Goal: Information Seeking & Learning: Check status

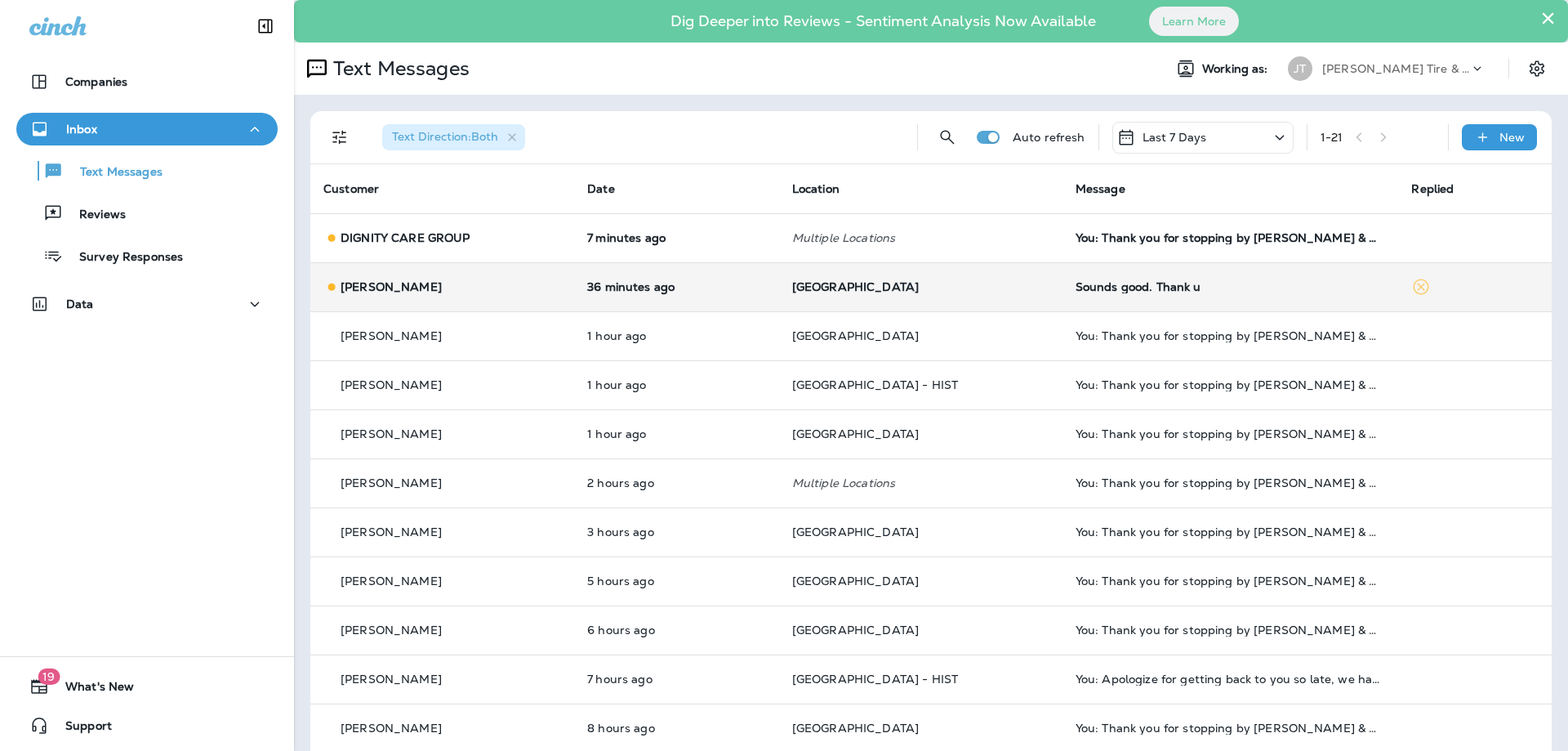
click at [990, 272] on td "[GEOGRAPHIC_DATA]" at bounding box center [921, 286] width 283 height 49
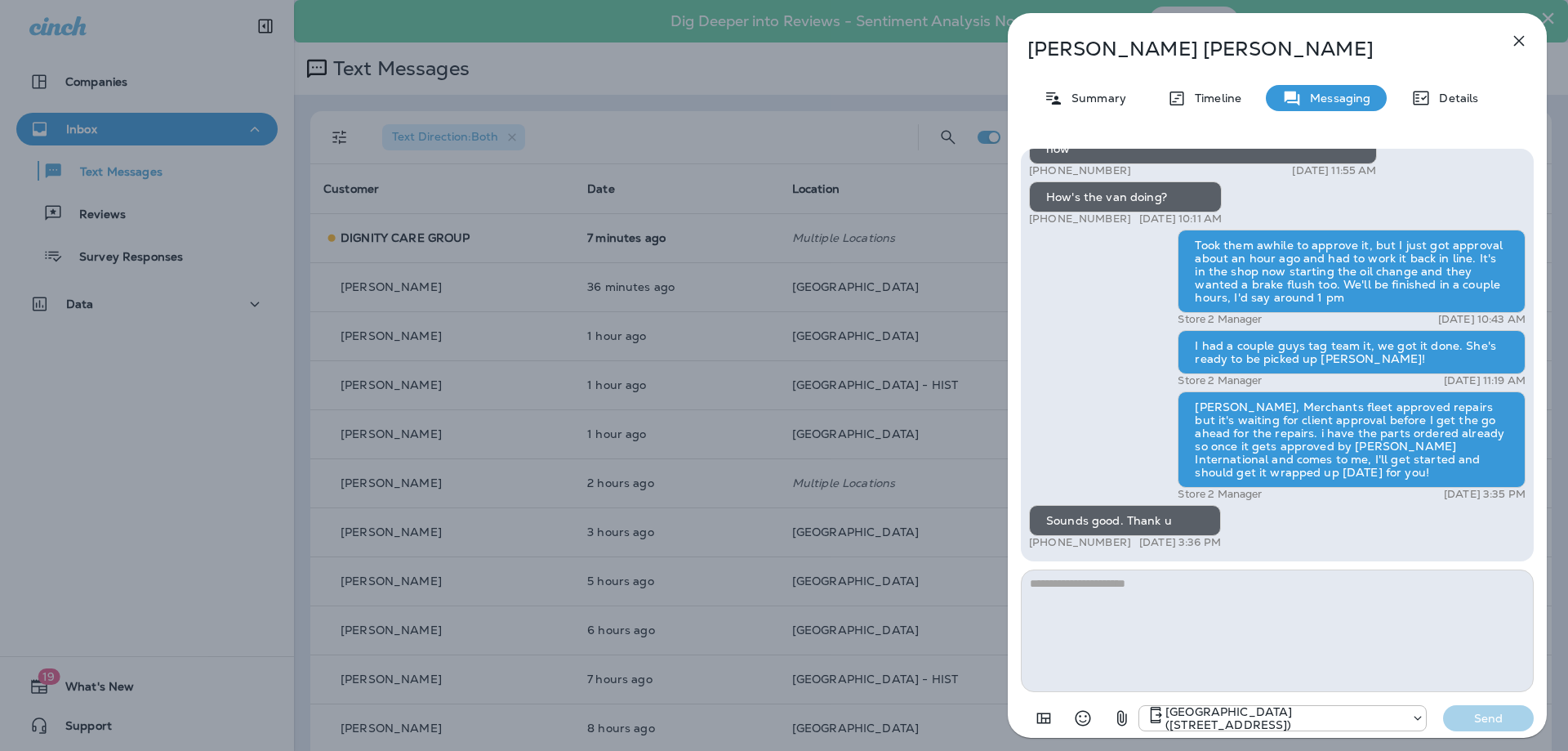
click at [1525, 35] on icon "button" at bounding box center [1519, 40] width 19 height 19
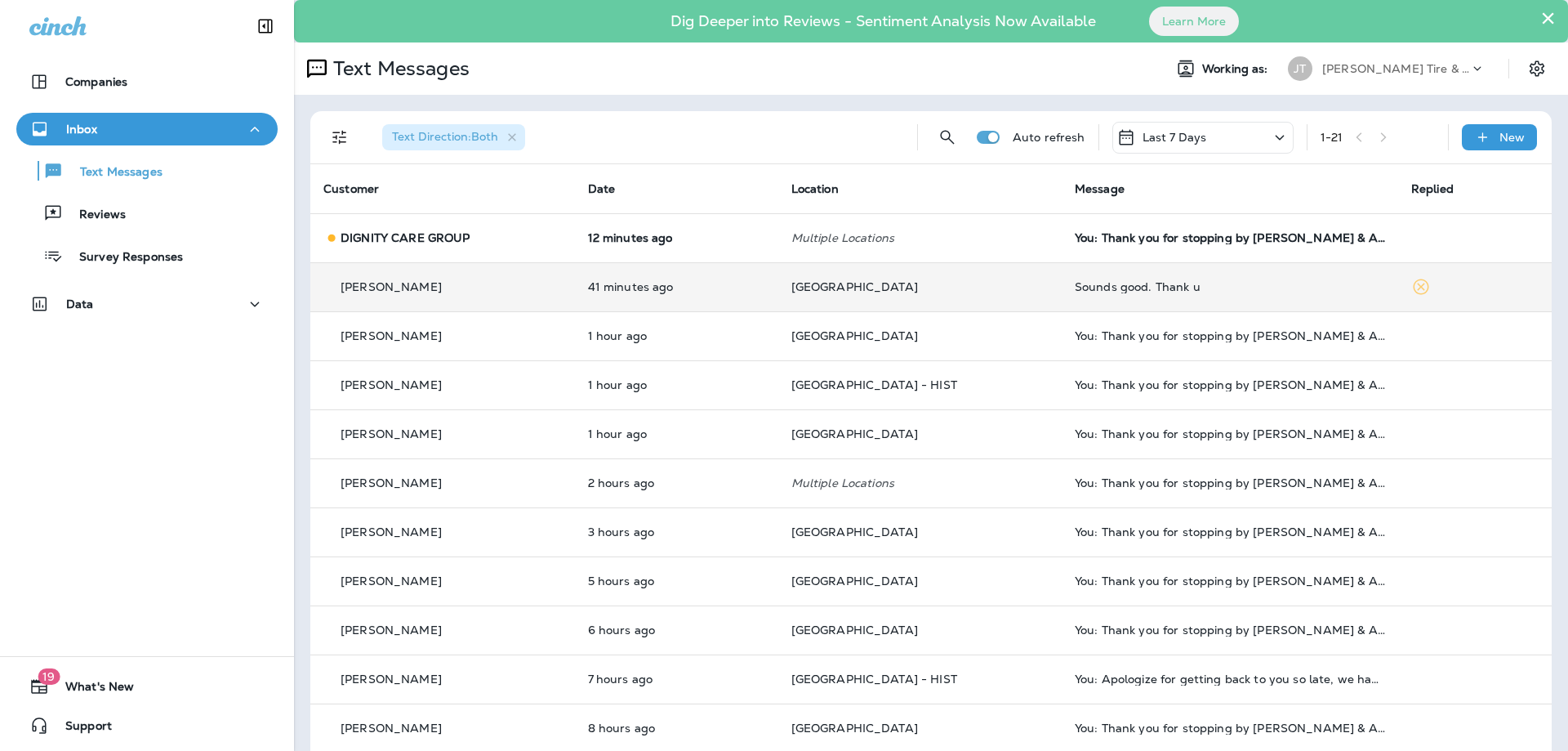
click at [747, 298] on td "41 minutes ago" at bounding box center [676, 286] width 203 height 49
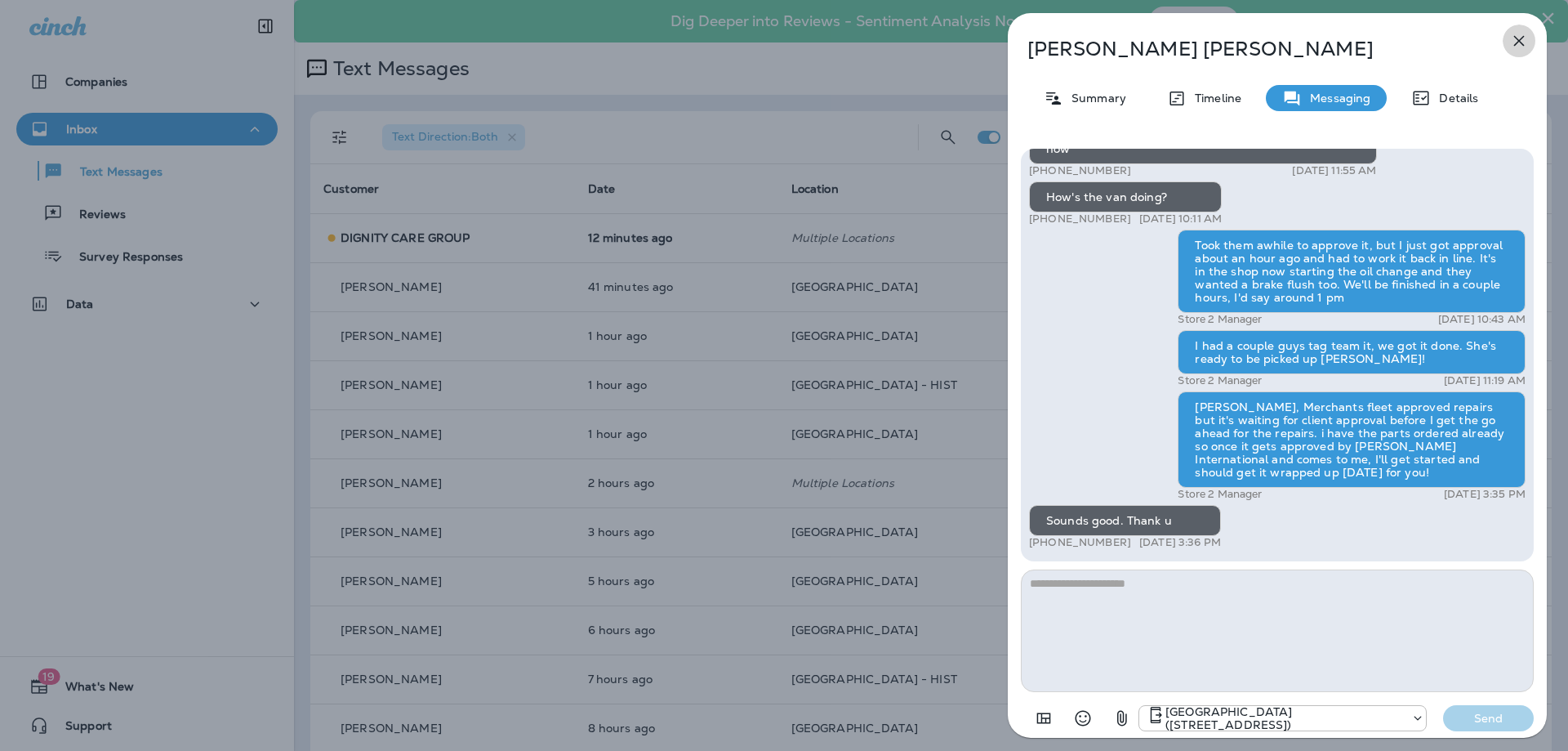
click at [1516, 39] on icon "button" at bounding box center [1519, 40] width 19 height 19
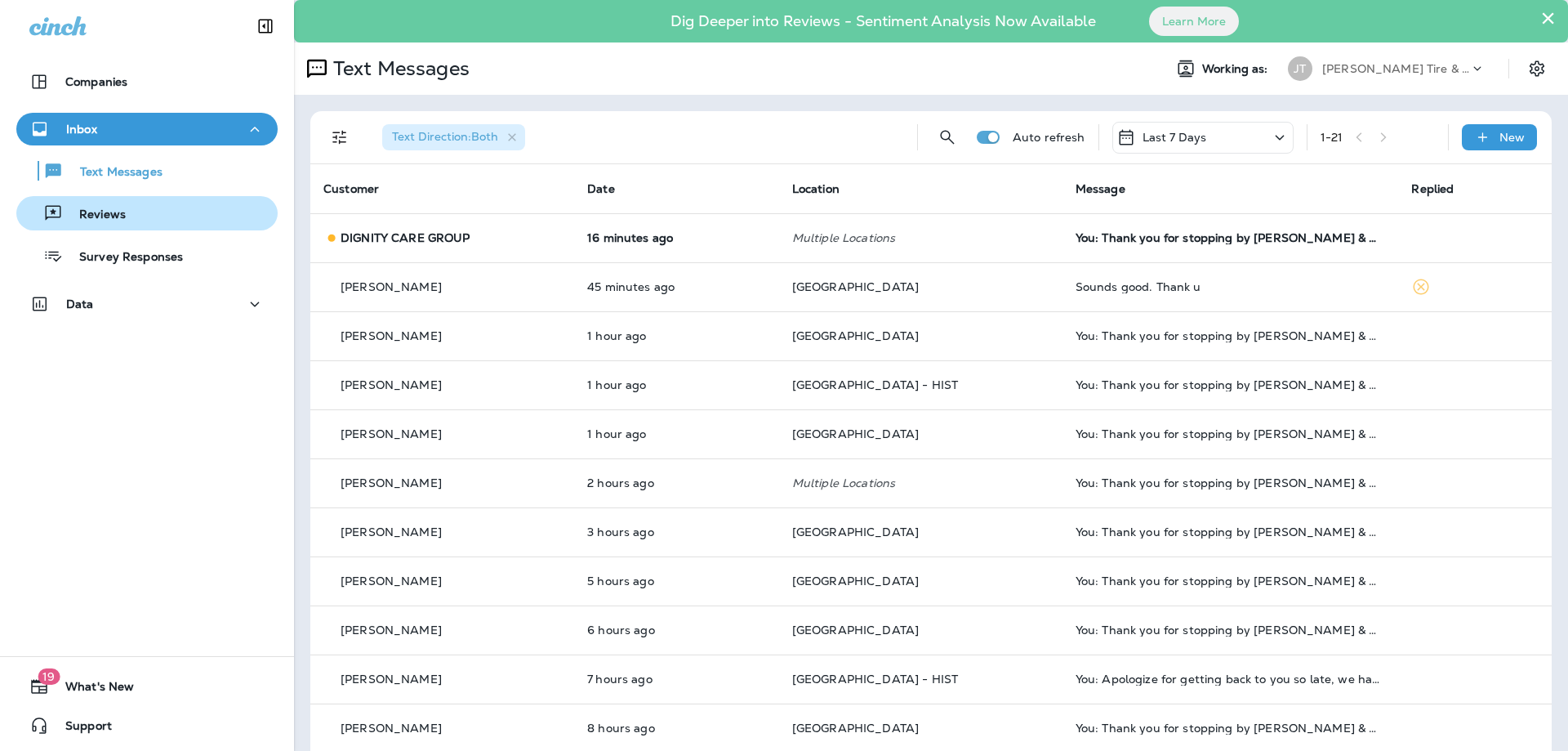
click at [130, 215] on div "Reviews" at bounding box center [147, 213] width 248 height 24
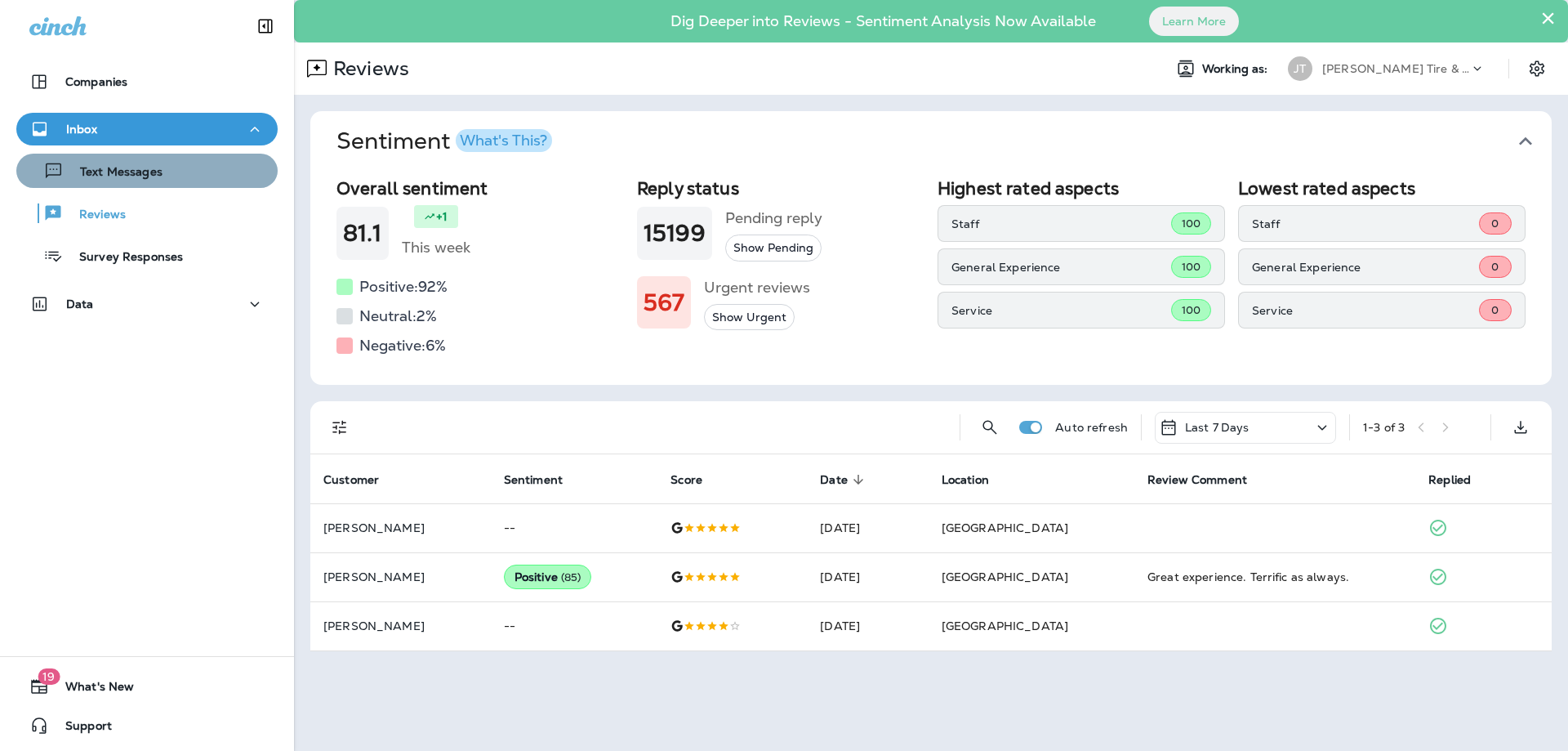
click at [132, 169] on p "Text Messages" at bounding box center [113, 172] width 99 height 15
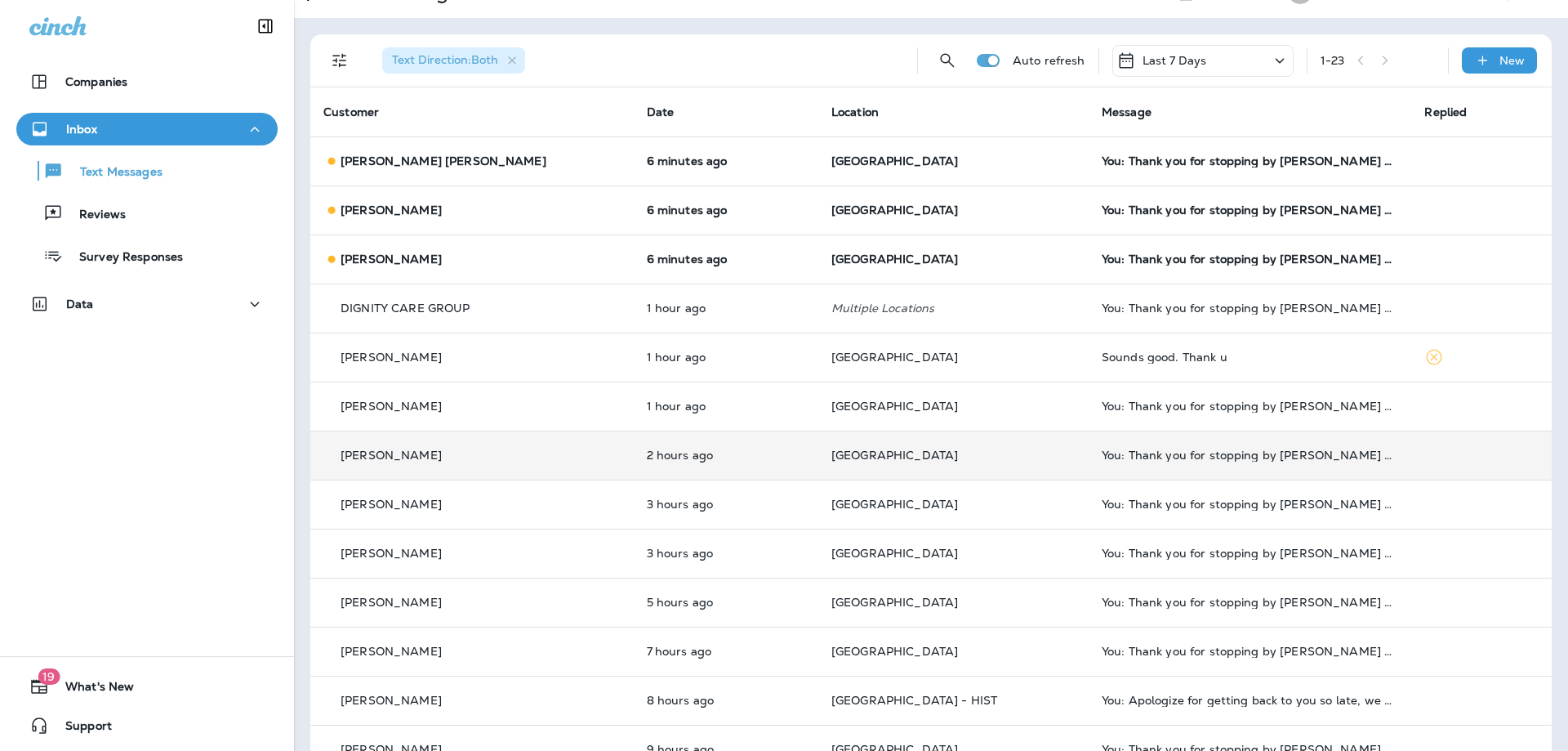
scroll to position [176, 0]
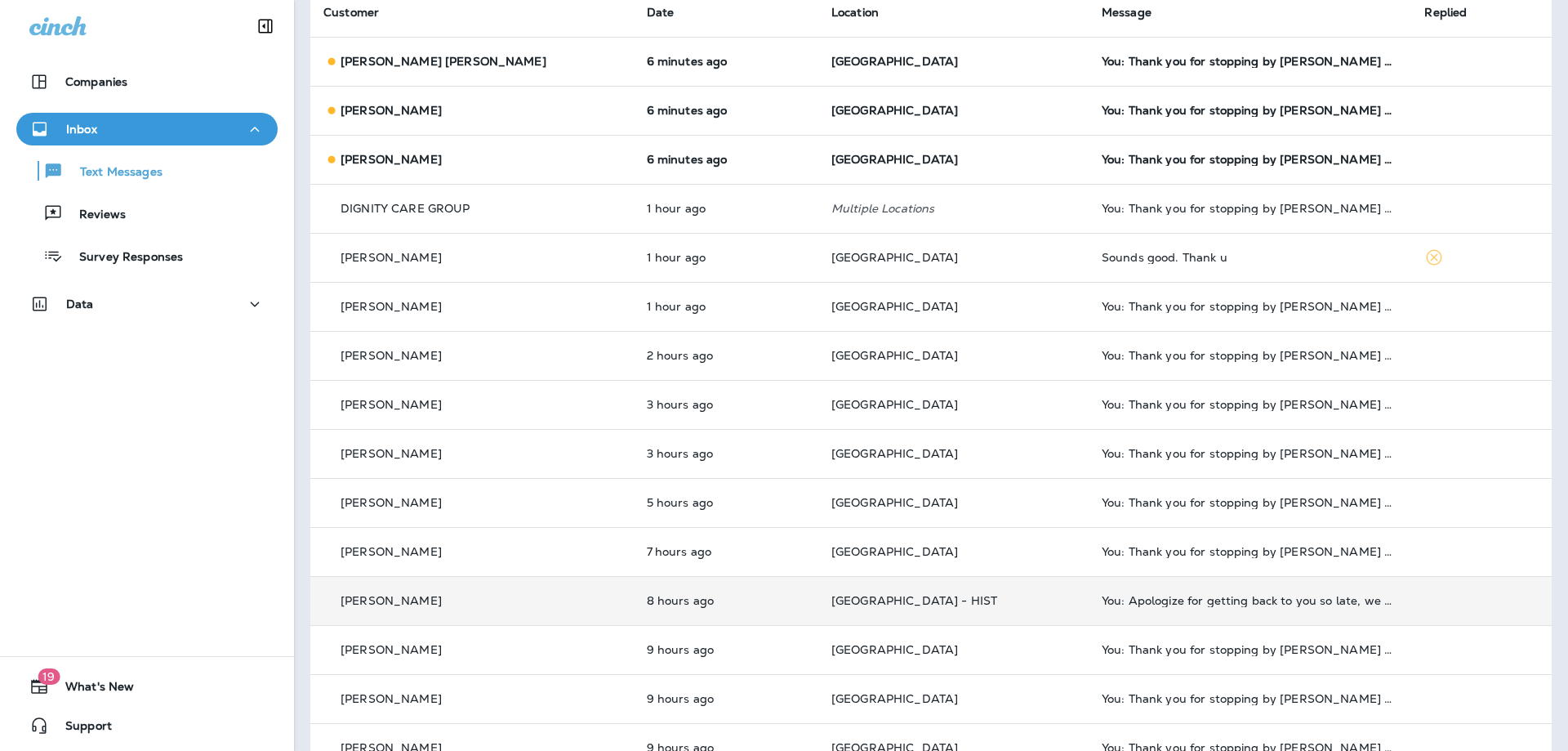
click at [504, 600] on div "[PERSON_NAME]" at bounding box center [472, 601] width 297 height 17
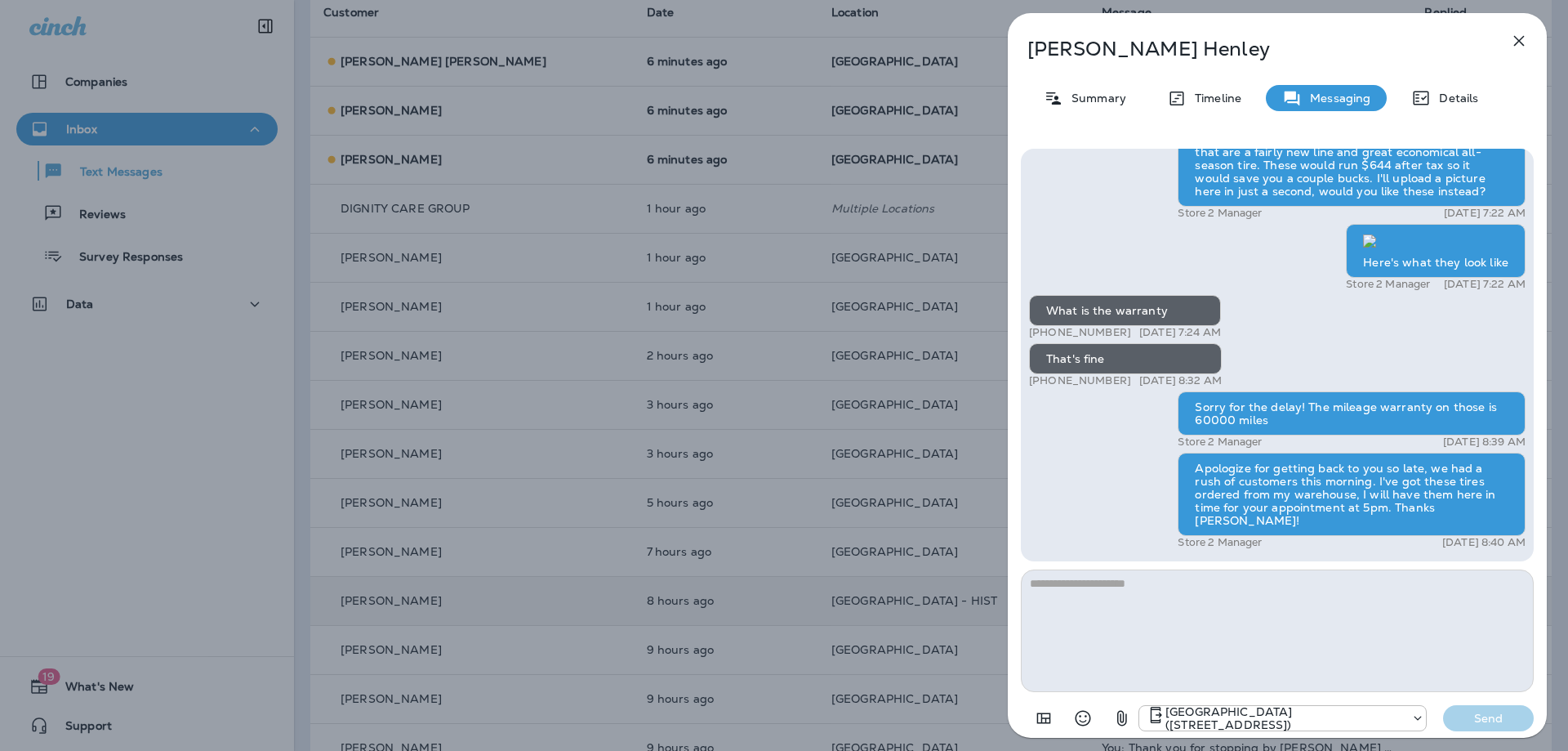
click at [1205, 617] on textarea at bounding box center [1277, 631] width 513 height 122
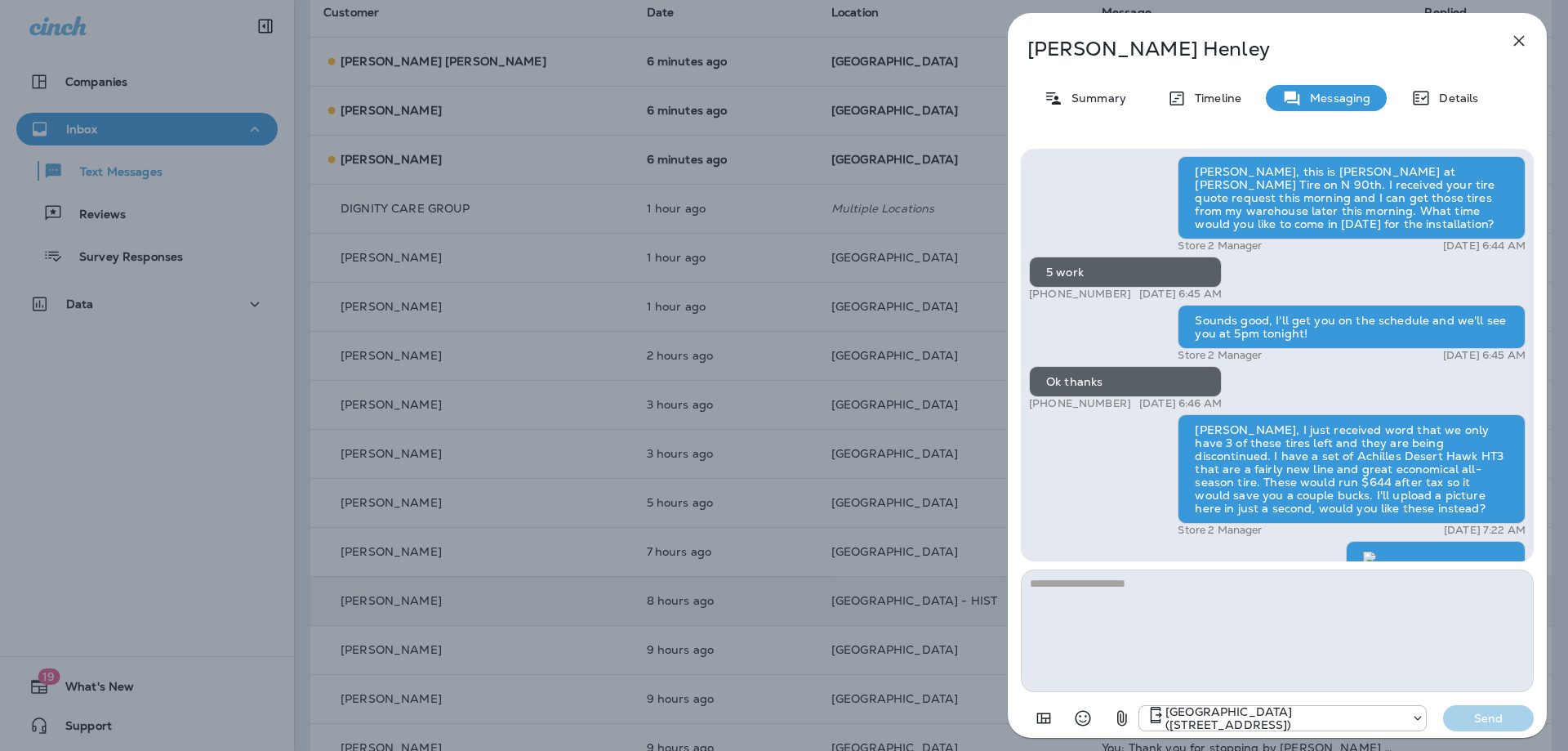
scroll to position [-530, 0]
click at [1511, 40] on icon "button" at bounding box center [1519, 40] width 19 height 19
